Goal: Check status: Check status

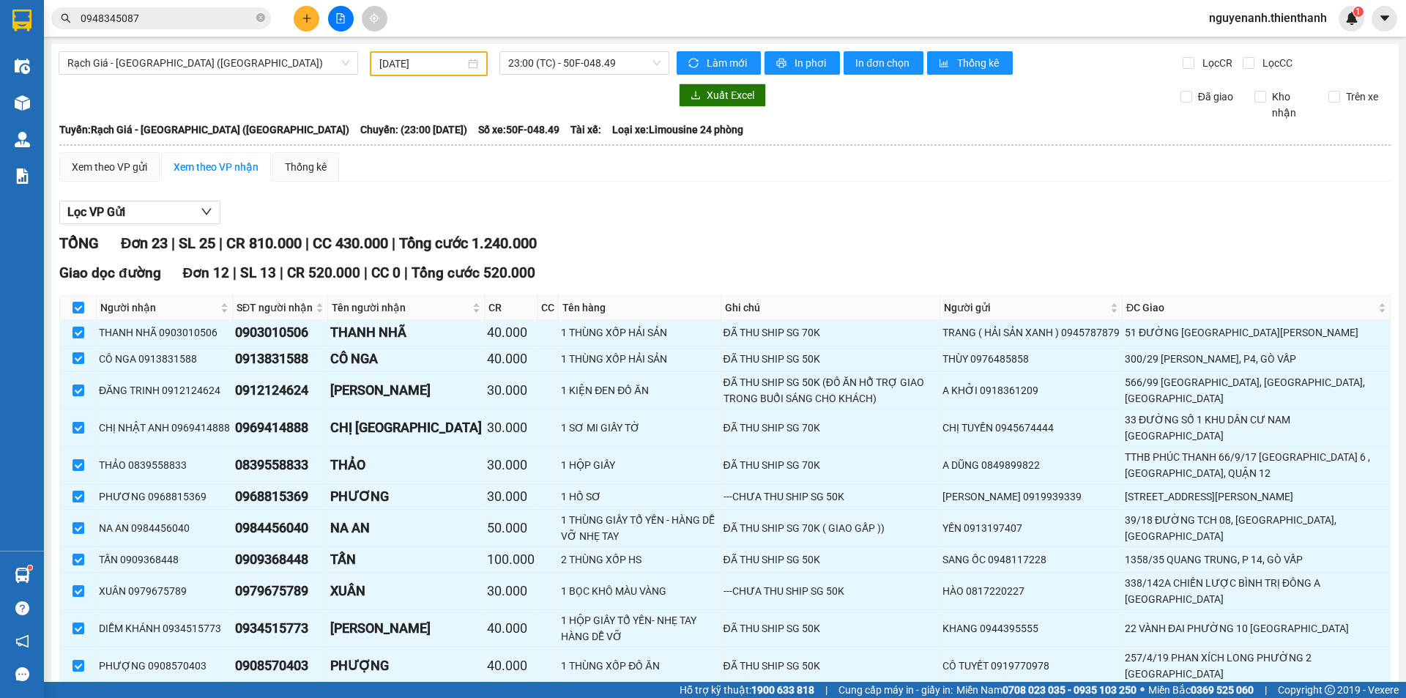
click at [674, 207] on div "Lọc VP Gửi" at bounding box center [724, 213] width 1331 height 24
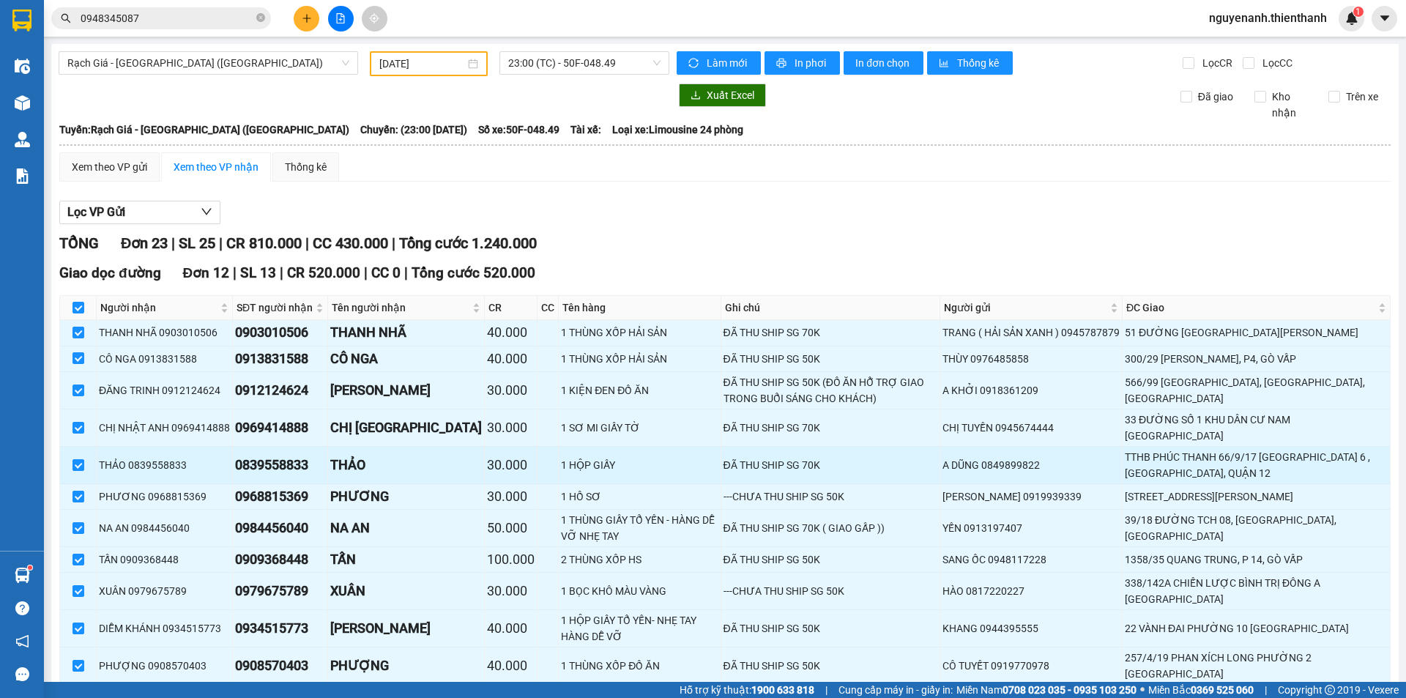
scroll to position [220, 0]
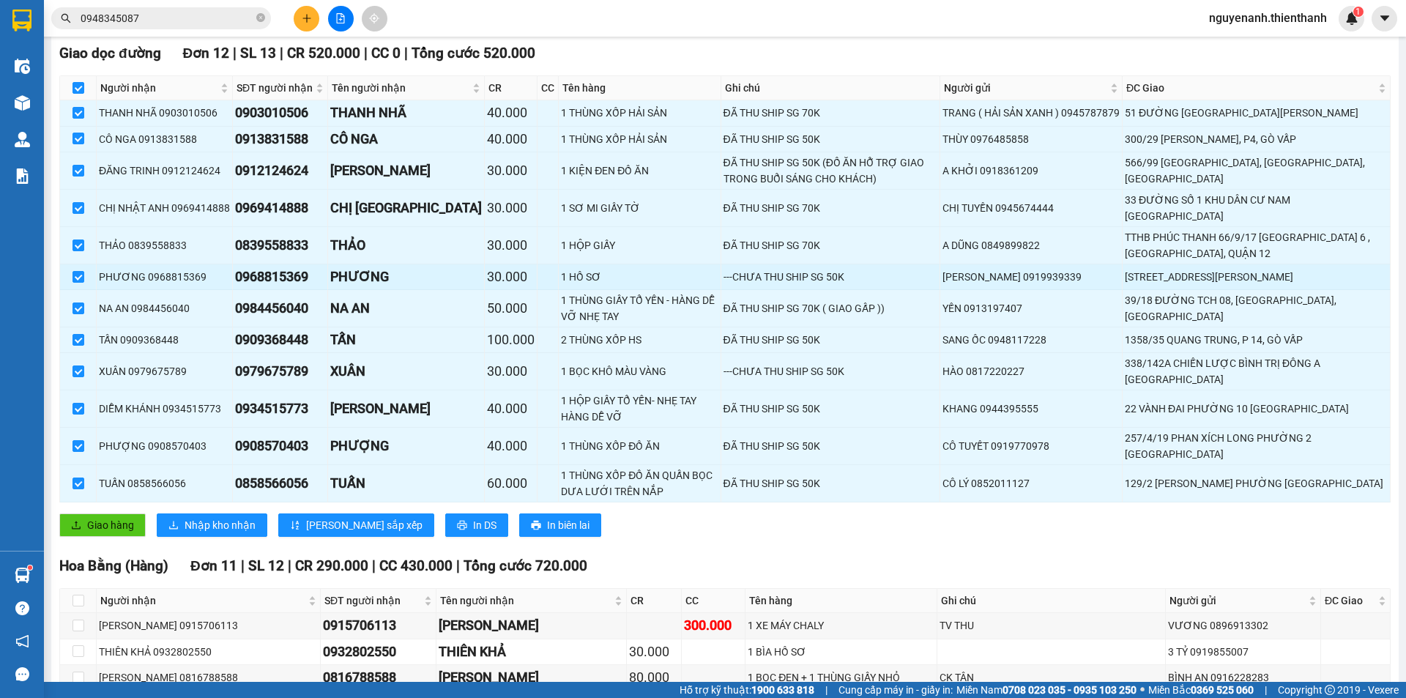
click at [952, 272] on div "[PERSON_NAME] 0919939339" at bounding box center [1030, 277] width 177 height 16
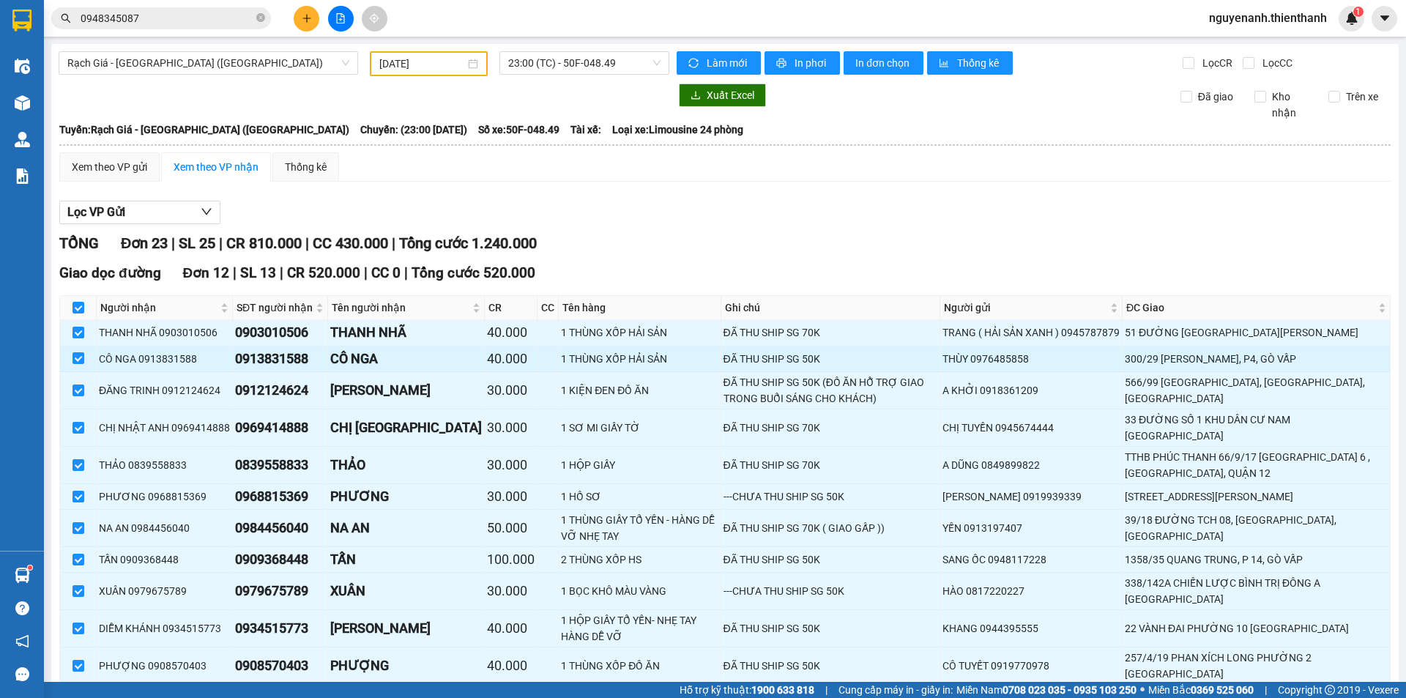
click at [878, 353] on div "ĐÃ THU SHIP SG 50K" at bounding box center [830, 359] width 215 height 16
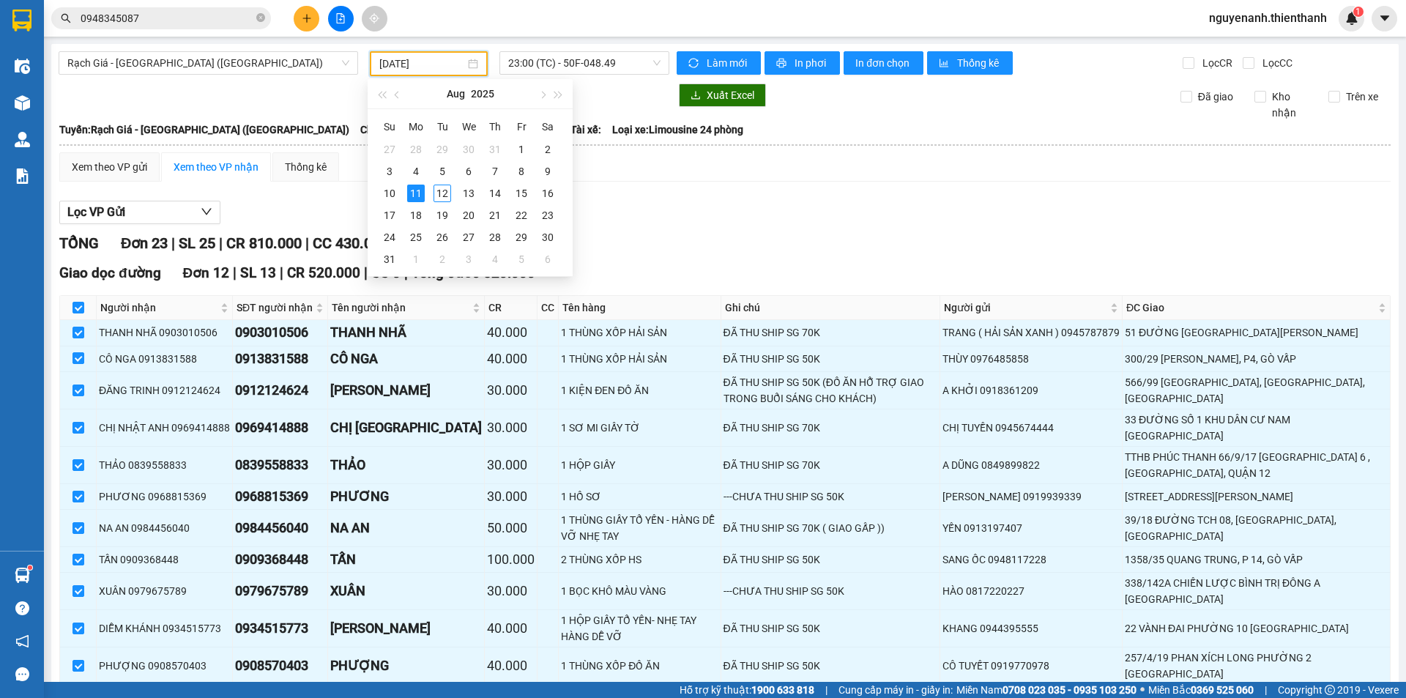
click at [422, 59] on input "[DATE]" at bounding box center [422, 64] width 86 height 16
click at [447, 190] on div "12" at bounding box center [442, 193] width 18 height 18
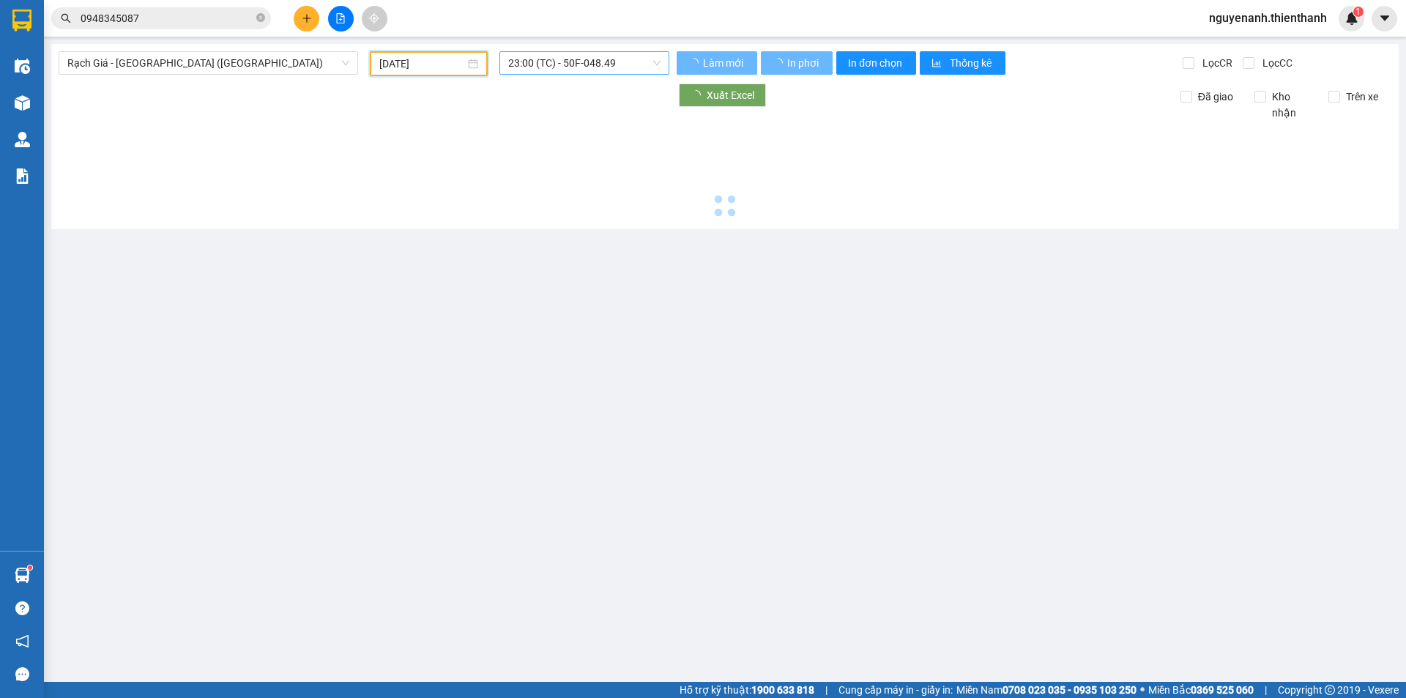
click at [563, 67] on span "23:00 (TC) - 50F-048.49" at bounding box center [584, 63] width 152 height 22
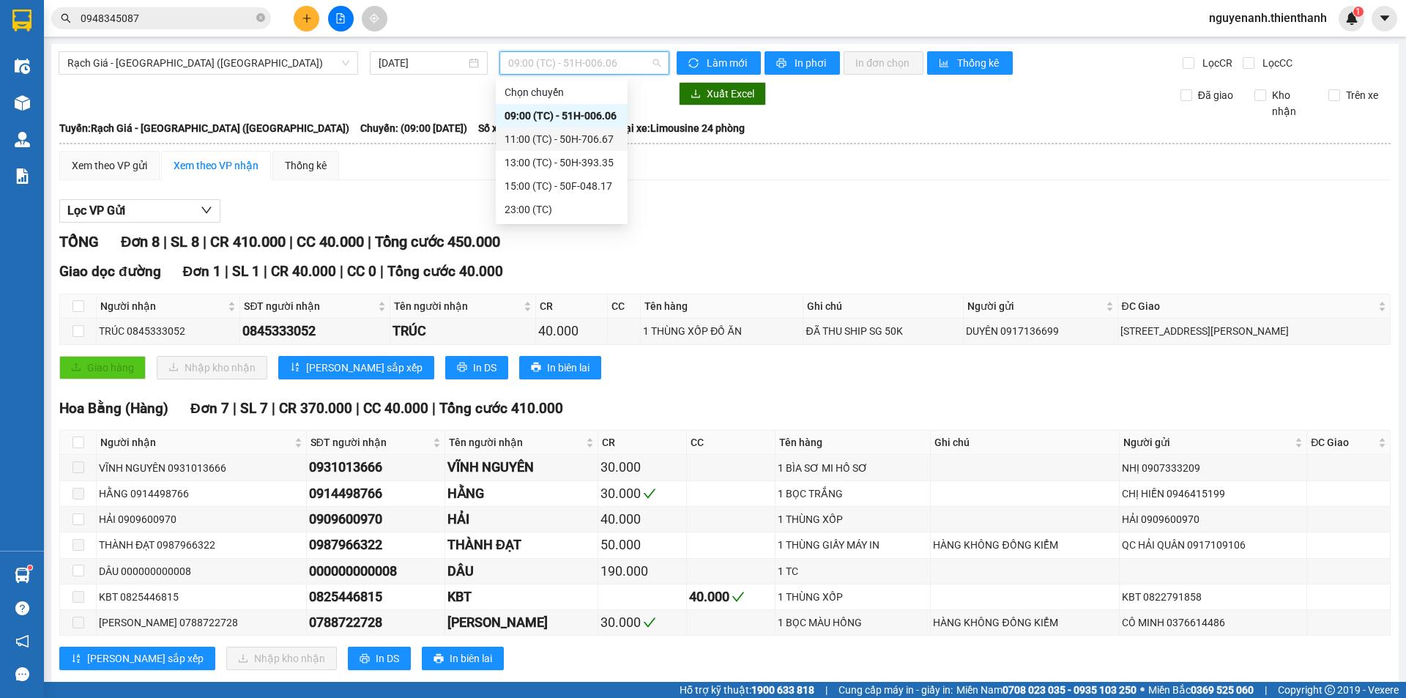
drag, startPoint x: 575, startPoint y: 139, endPoint x: 576, endPoint y: 113, distance: 26.4
click at [575, 138] on div "11:00 (TC) - 50H-706.67" at bounding box center [561, 139] width 114 height 16
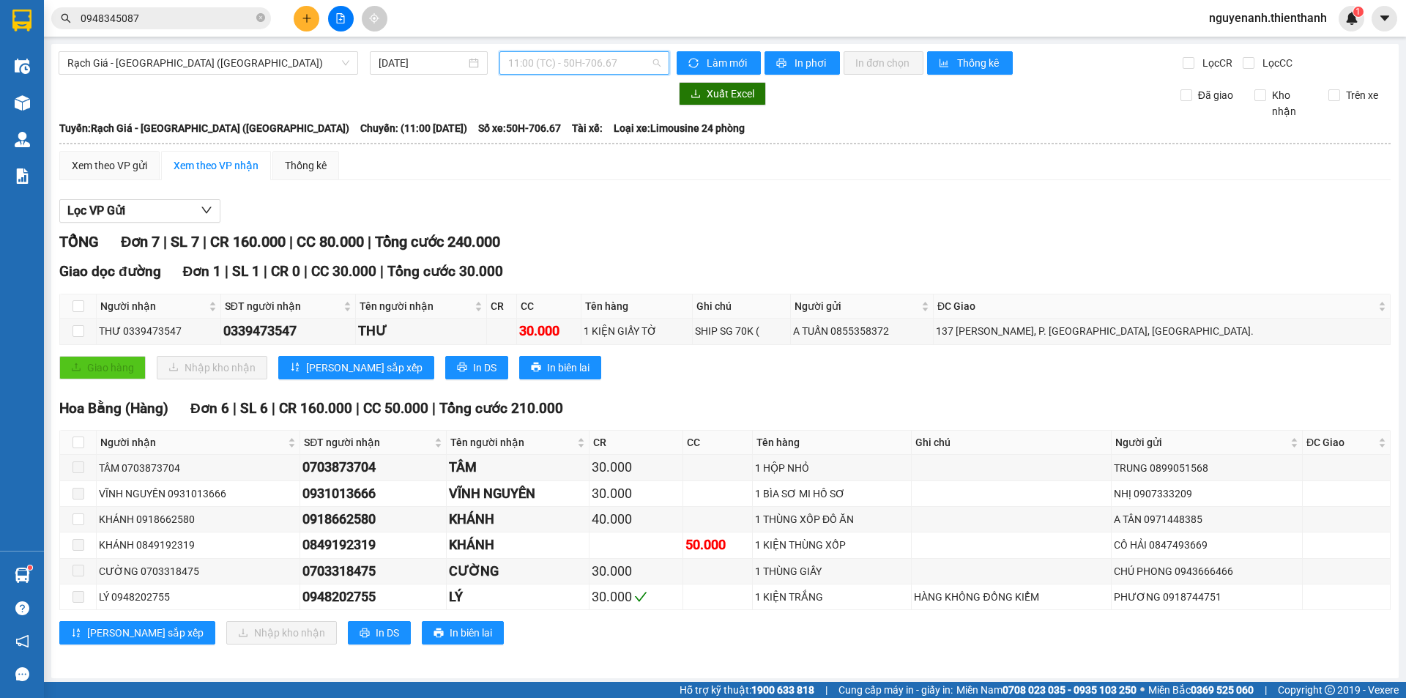
click at [581, 65] on span "11:00 (TC) - 50H-706.67" at bounding box center [584, 63] width 152 height 22
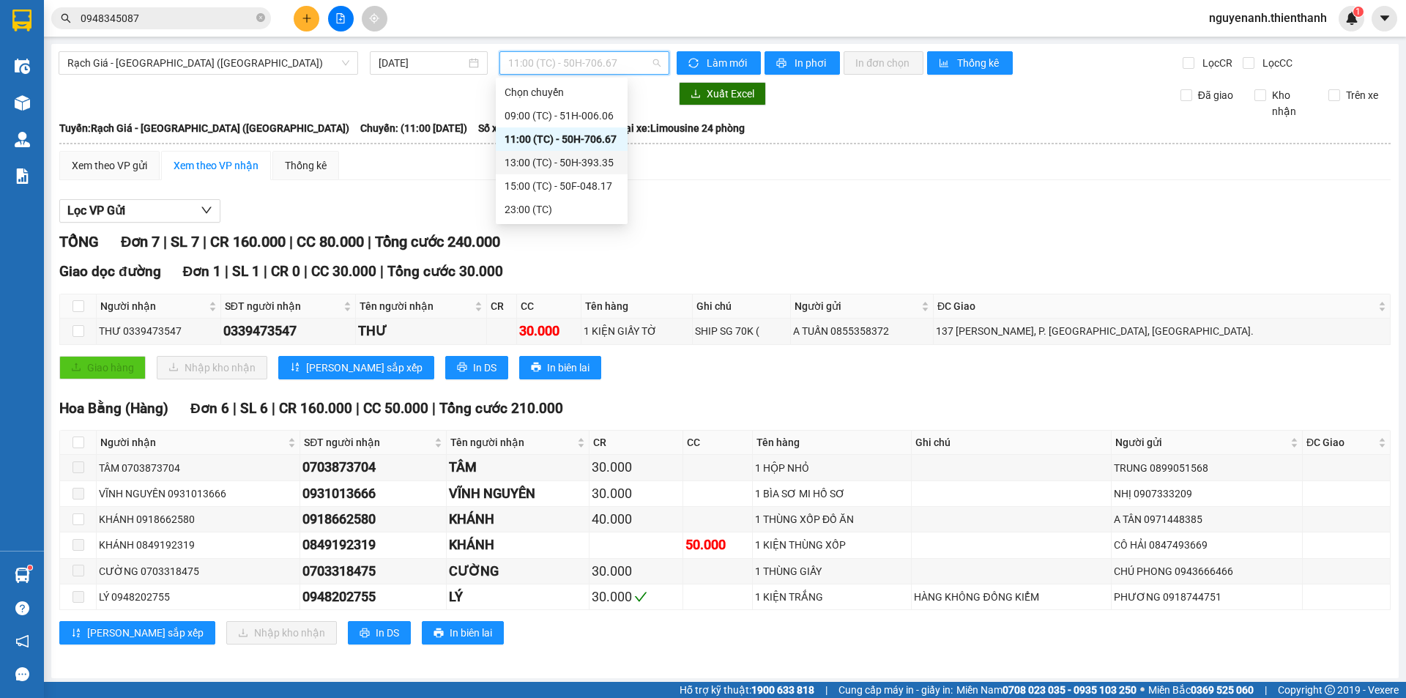
click at [564, 171] on div "13:00 (TC) - 50H-393.35" at bounding box center [562, 162] width 132 height 23
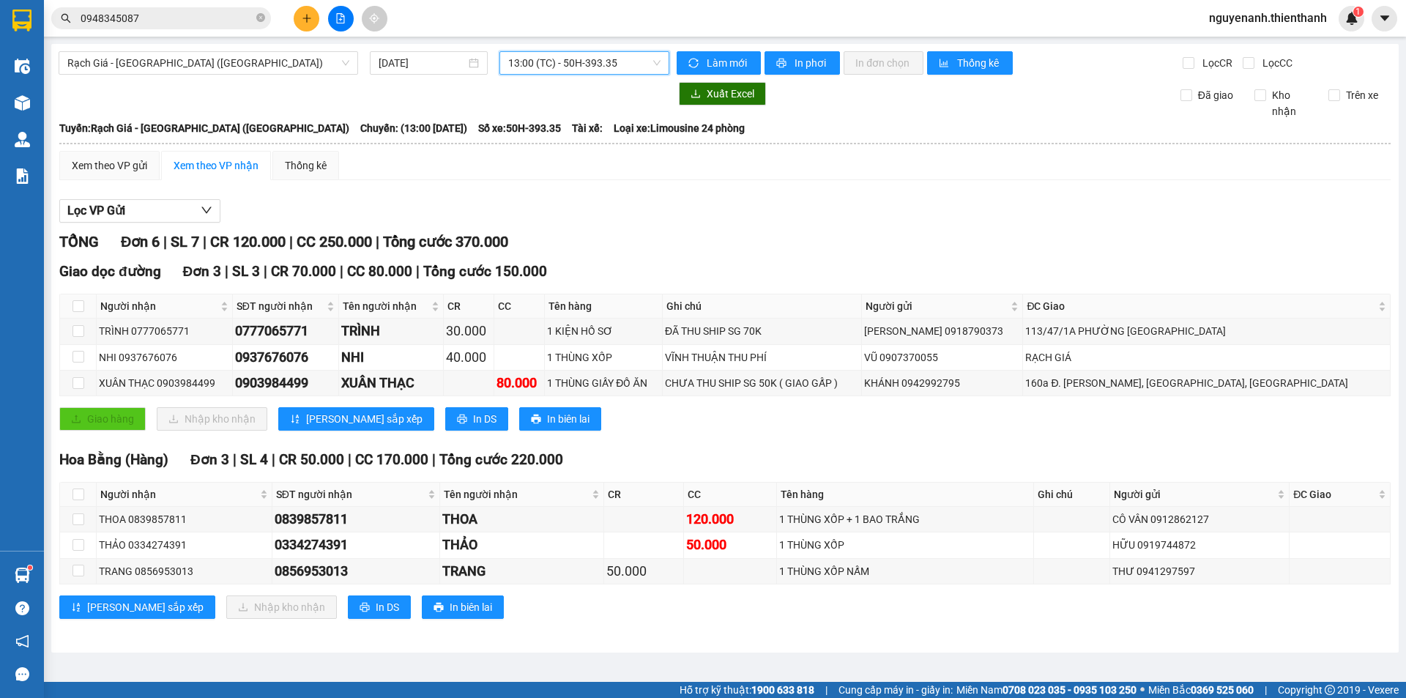
click at [562, 80] on div "Rạch Giá - [GEOGRAPHIC_DATA] ([GEOGRAPHIC_DATA]) [DATE] 13:00 13:00 (TC) - 50H-…" at bounding box center [724, 348] width 1347 height 608
click at [573, 70] on span "13:00 (TC) - 50H-393.35" at bounding box center [584, 63] width 152 height 22
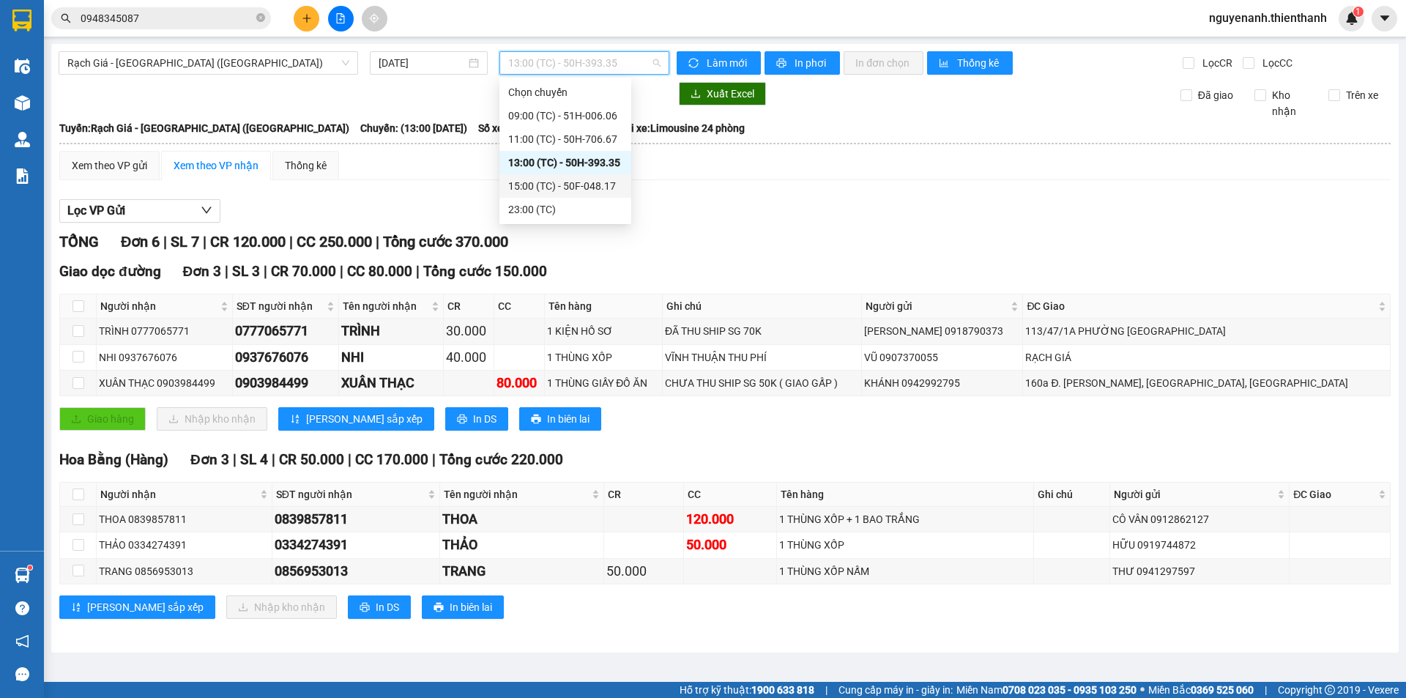
click at [560, 188] on div "15:00 (TC) - 50F-048.17" at bounding box center [565, 186] width 114 height 16
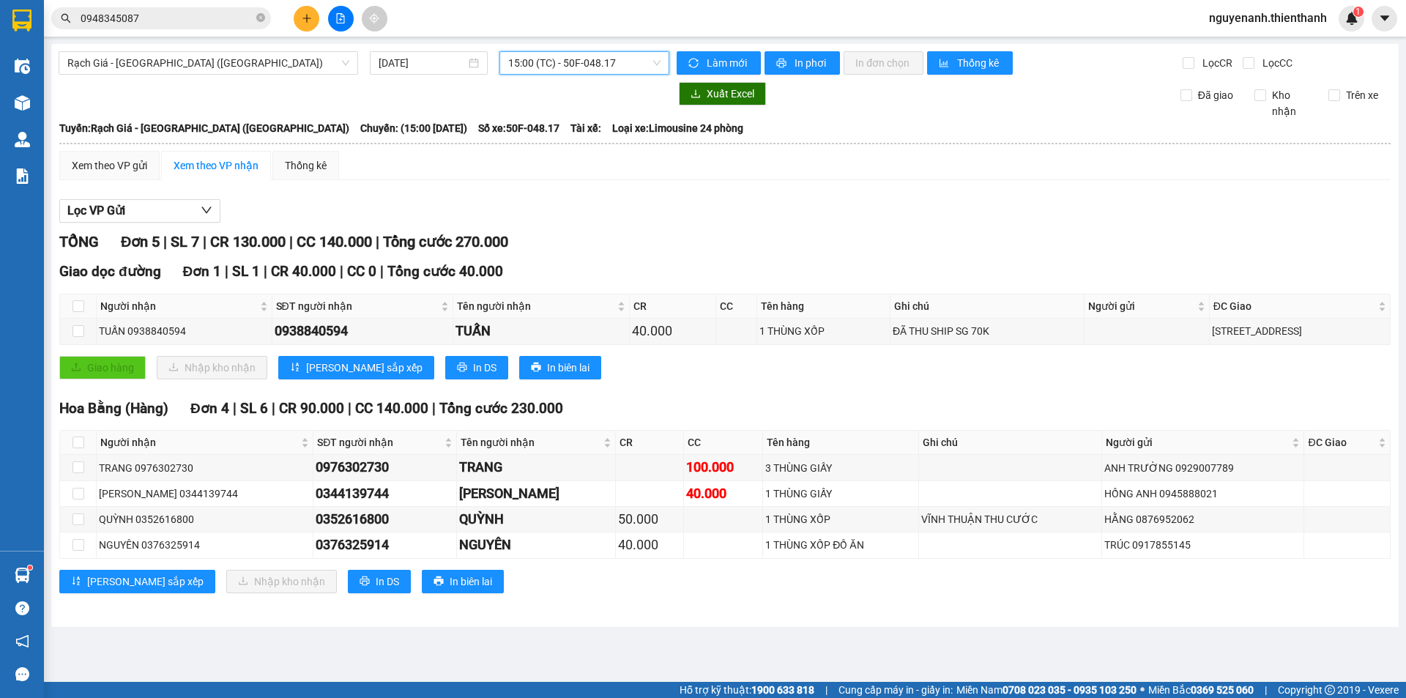
click at [551, 70] on span "15:00 (TC) - 50F-048.17" at bounding box center [584, 63] width 152 height 22
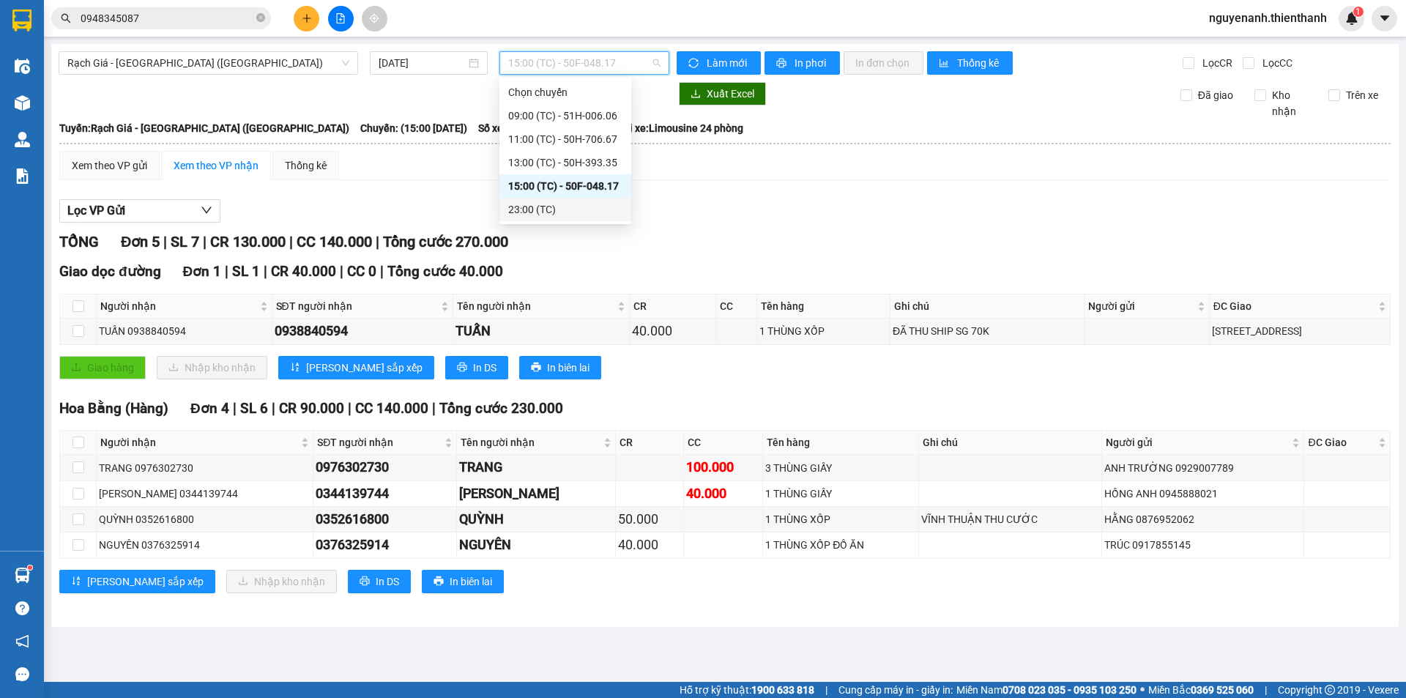
click at [548, 206] on div "23:00 (TC)" at bounding box center [565, 209] width 114 height 16
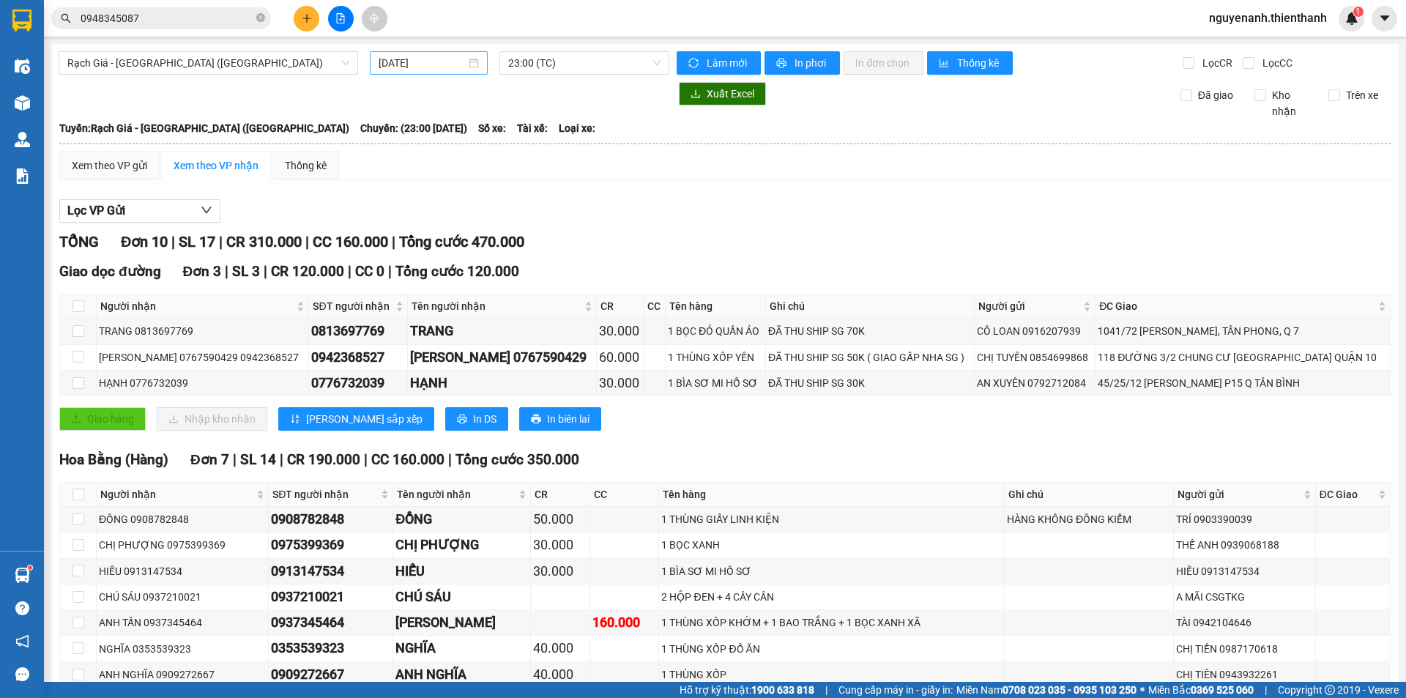
click at [422, 71] on div "[DATE]" at bounding box center [429, 62] width 118 height 23
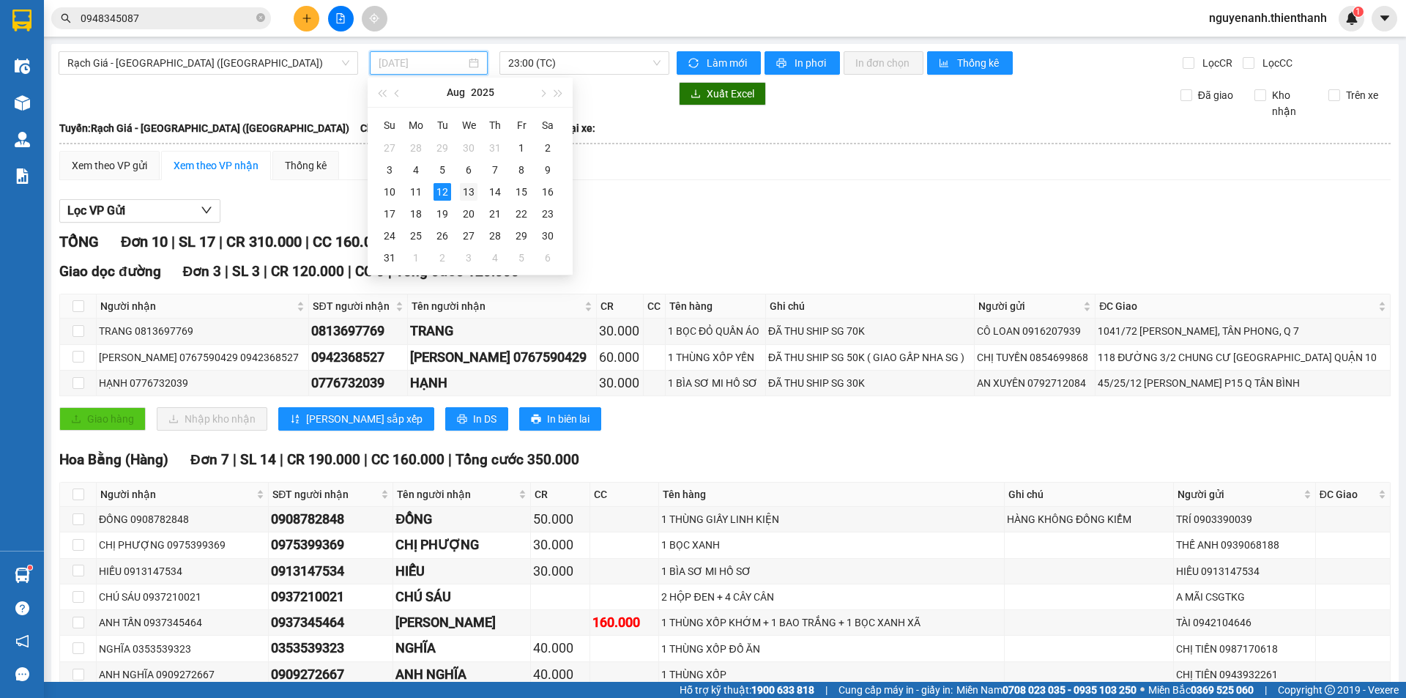
click at [461, 194] on div "13" at bounding box center [469, 192] width 18 height 18
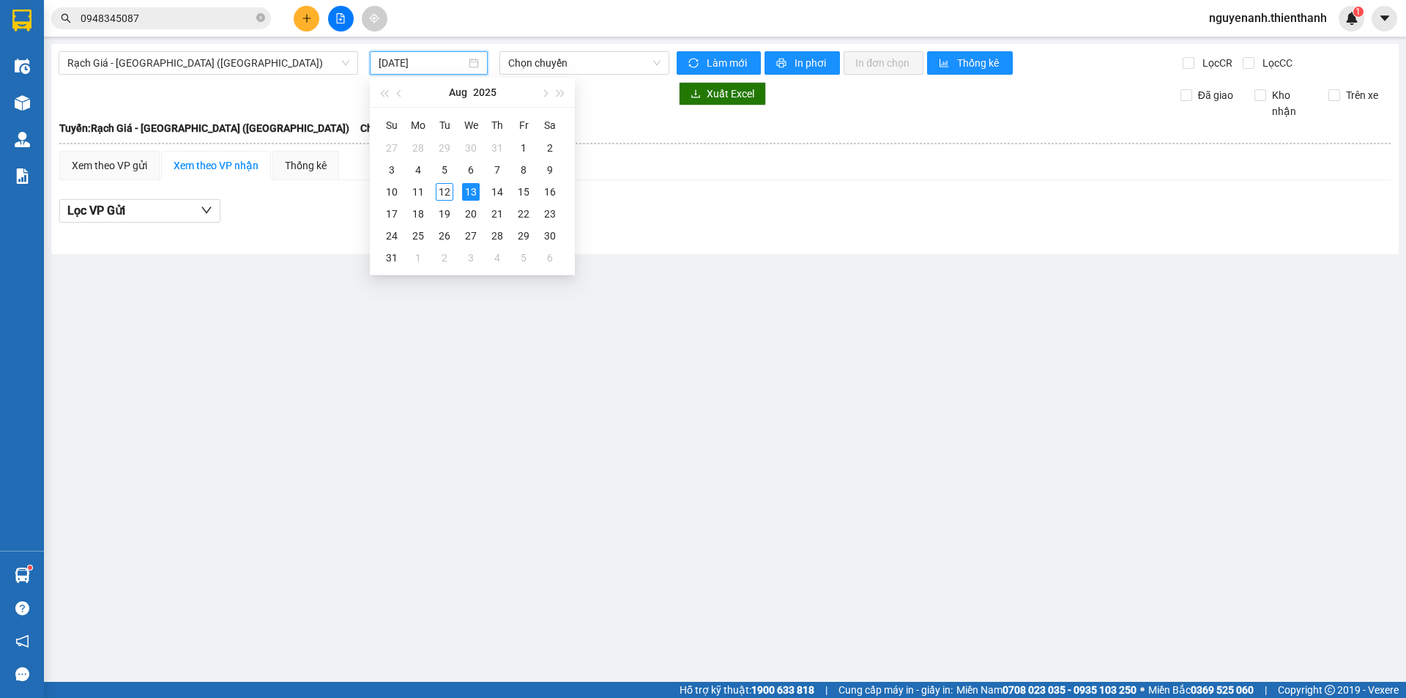
click at [444, 61] on input "[DATE]" at bounding box center [422, 63] width 87 height 16
click at [395, 188] on div "10" at bounding box center [392, 192] width 18 height 18
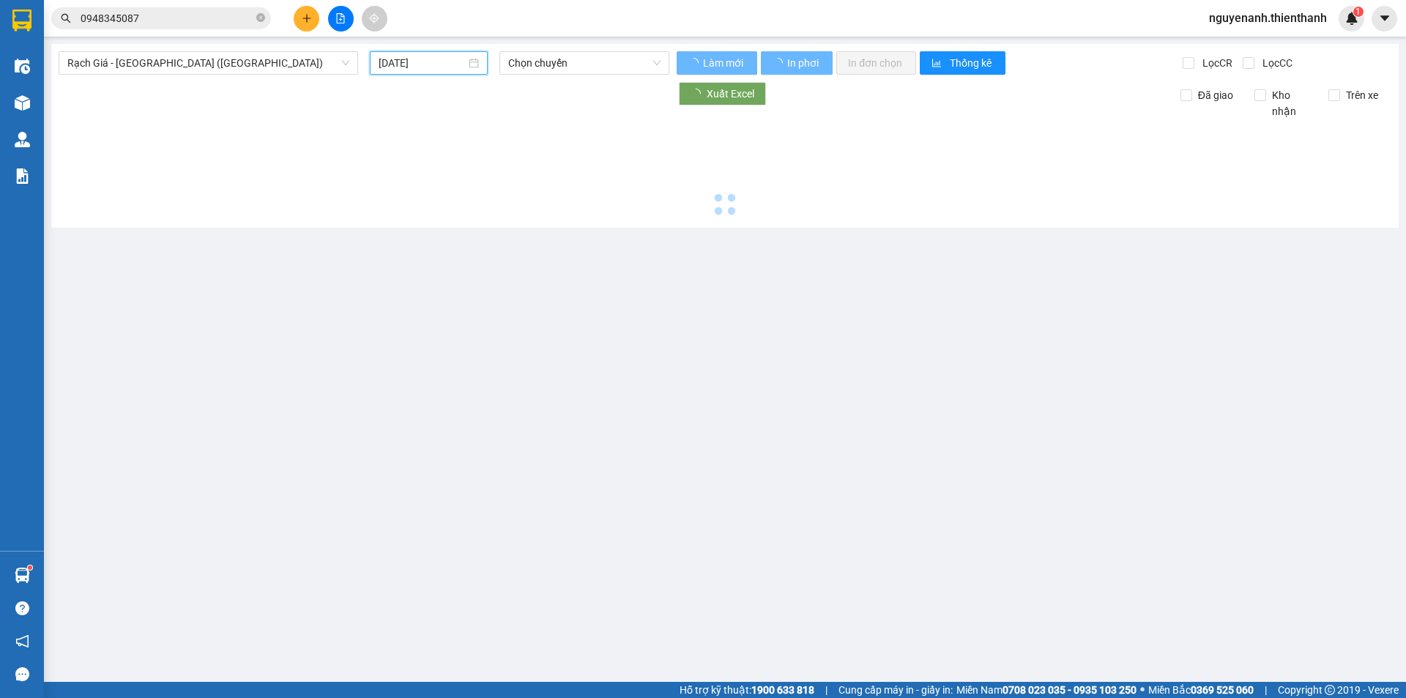
type input "[DATE]"
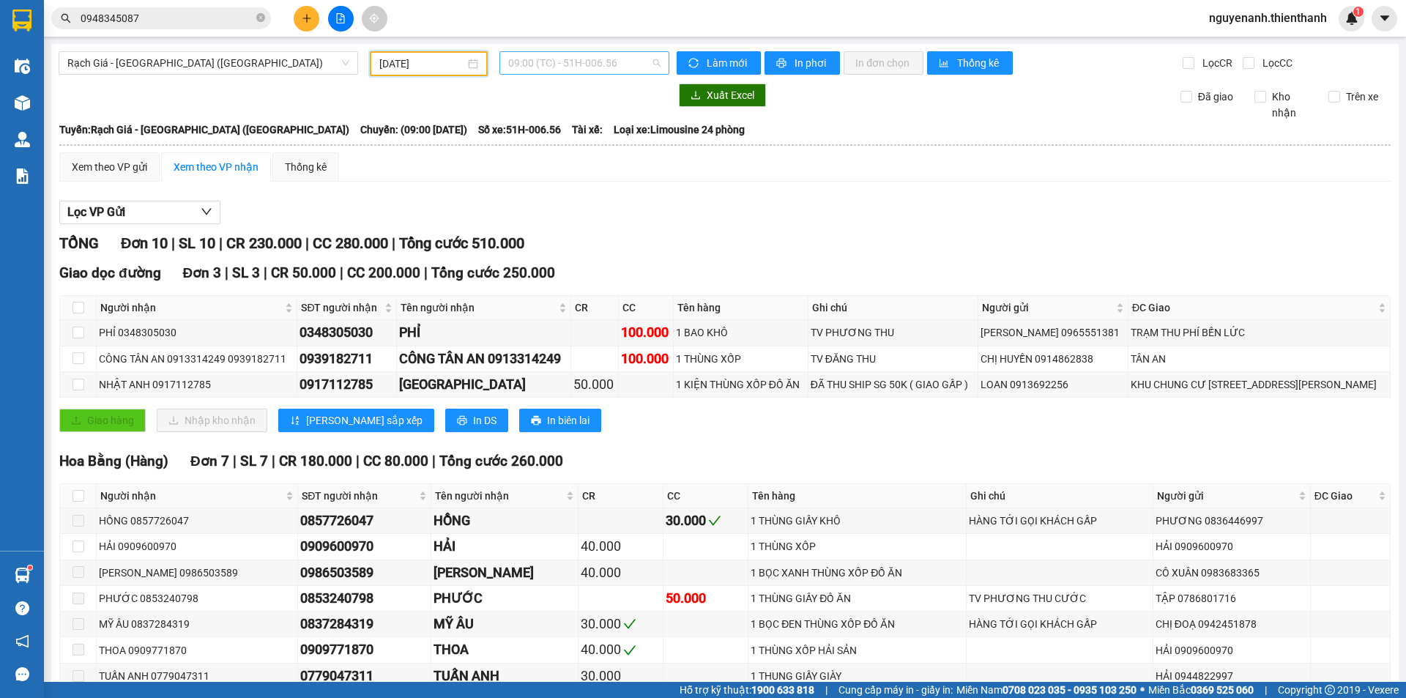
click at [545, 72] on span "09:00 (TC) - 51H-006.56" at bounding box center [584, 63] width 152 height 22
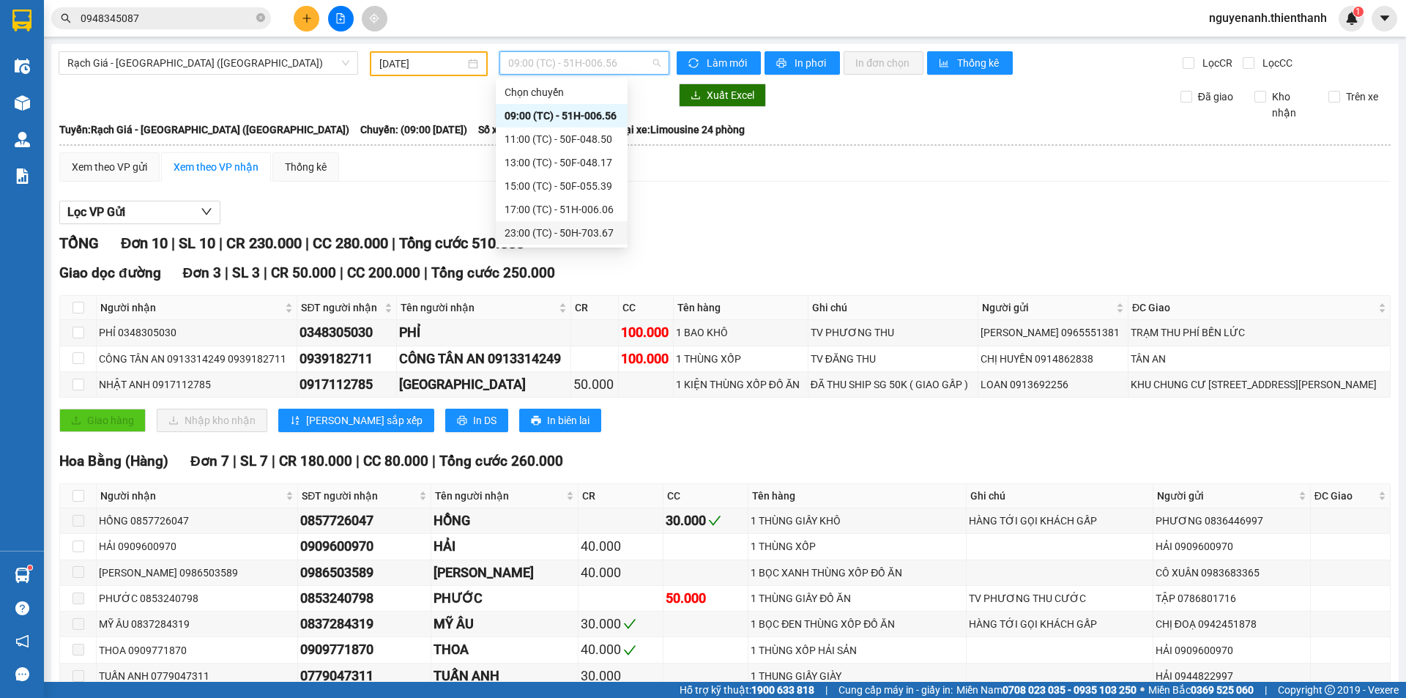
click at [560, 225] on div "23:00 (TC) - 50H-703.67" at bounding box center [561, 233] width 114 height 16
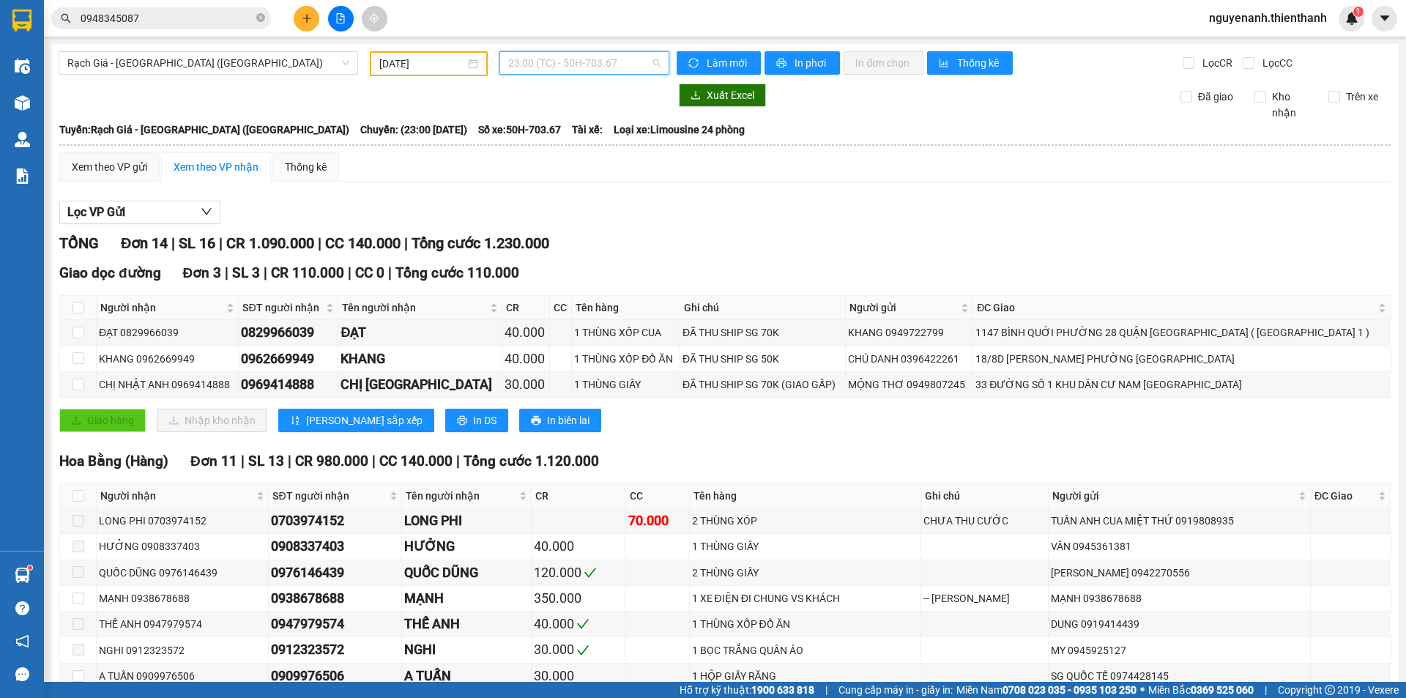
click at [546, 72] on span "23:00 (TC) - 50H-703.67" at bounding box center [584, 63] width 152 height 22
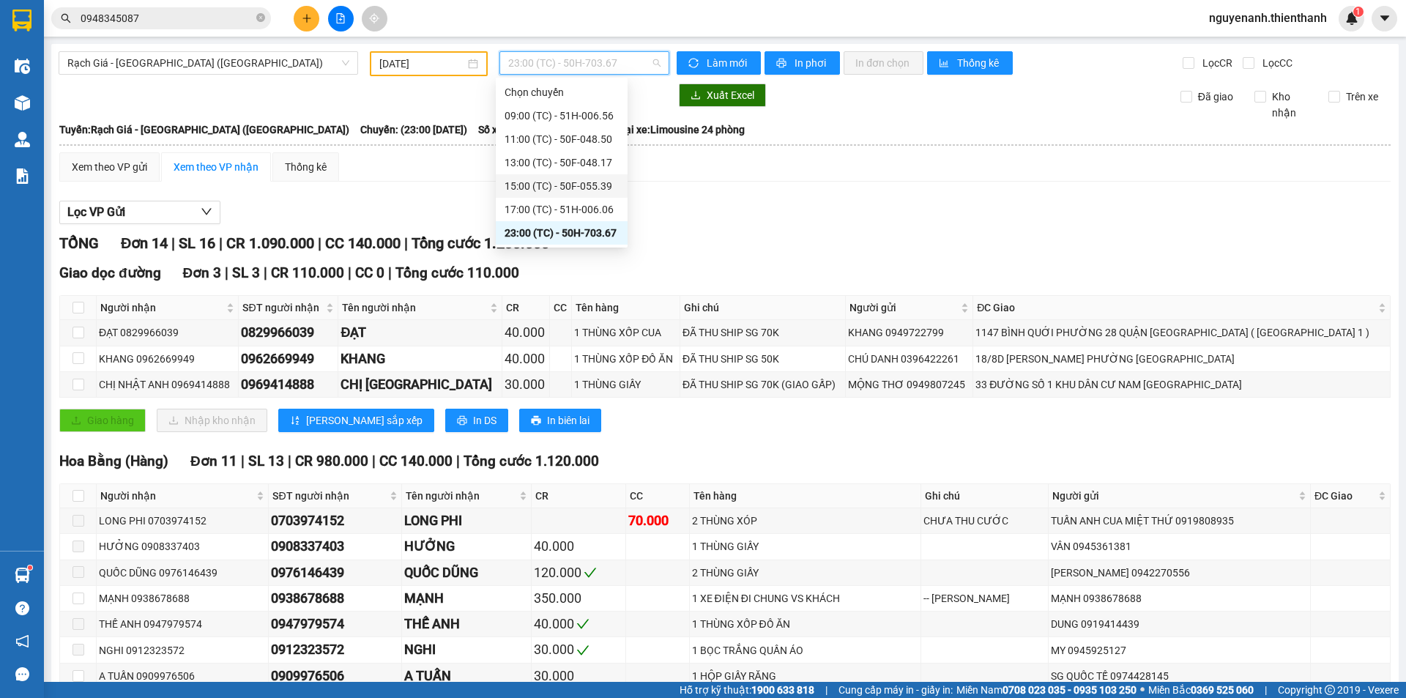
click at [535, 197] on div "15:00 (TC) - 50F-055.39" at bounding box center [562, 185] width 132 height 23
